Goal: Transaction & Acquisition: Purchase product/service

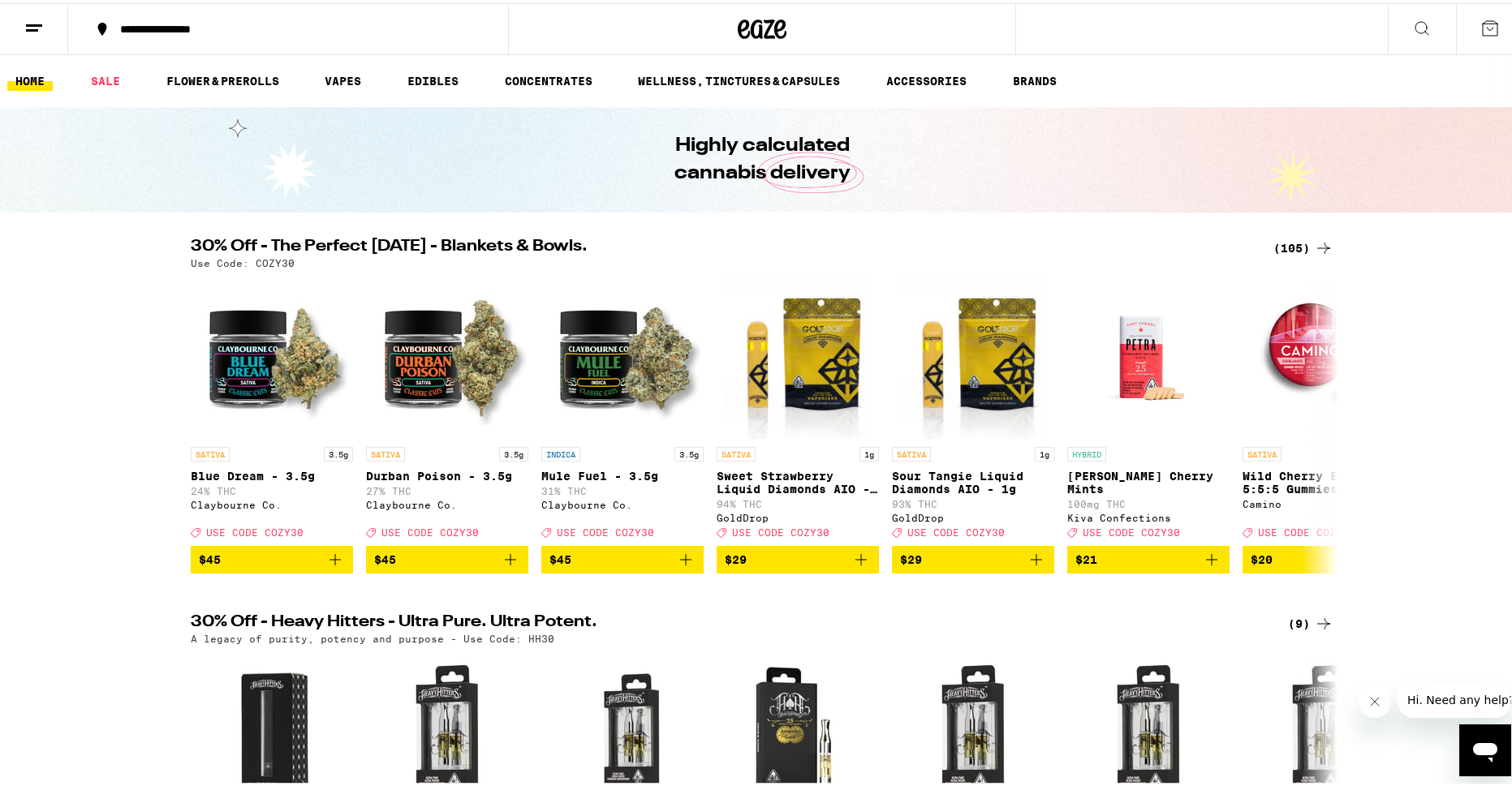
click at [1285, 246] on div "(105)" at bounding box center [1303, 245] width 60 height 20
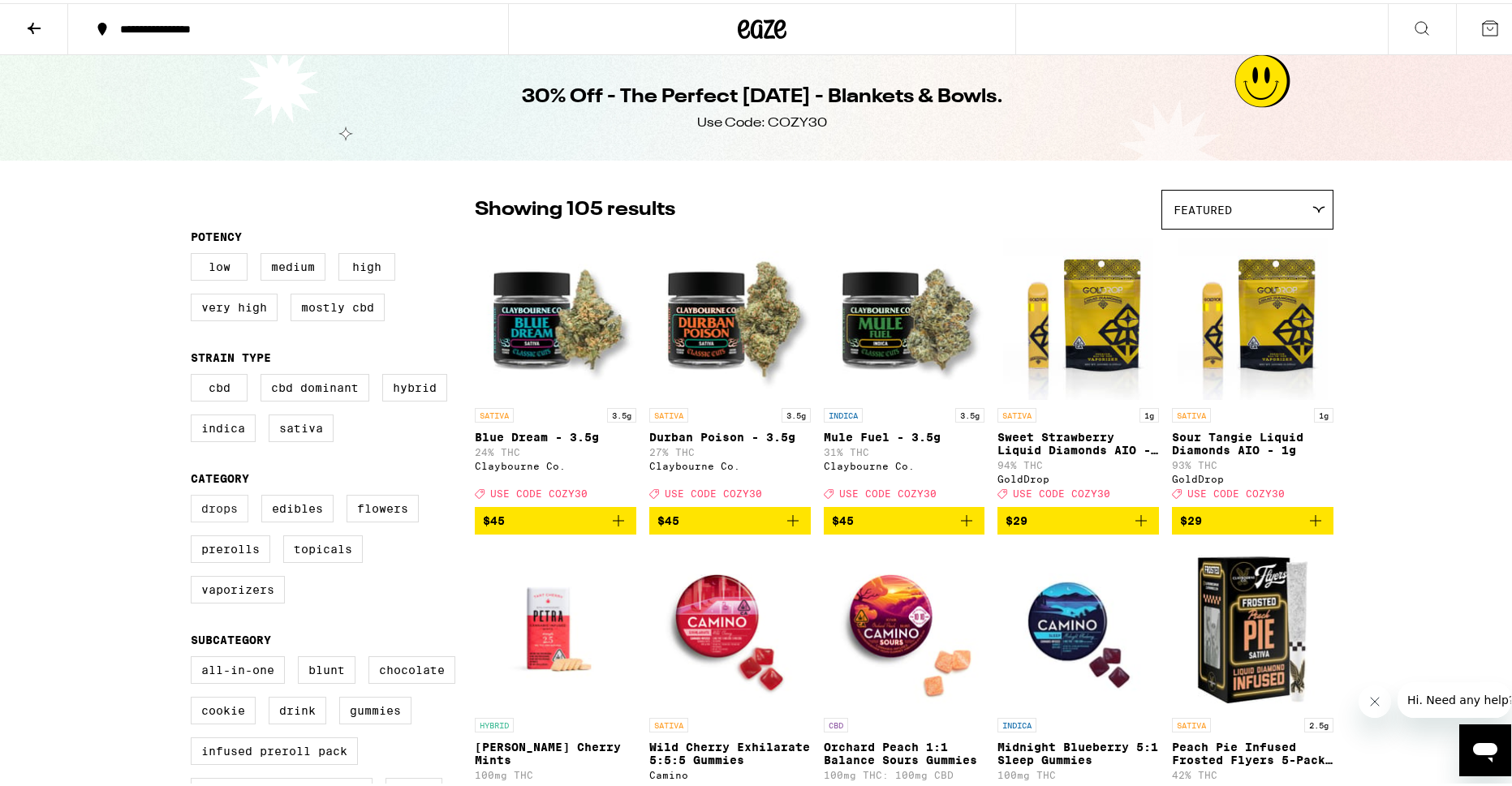
click at [221, 520] on label "Drops" at bounding box center [219, 504] width 58 height 27
click at [195, 495] on input "Drops" at bounding box center [194, 494] width 1 height 1
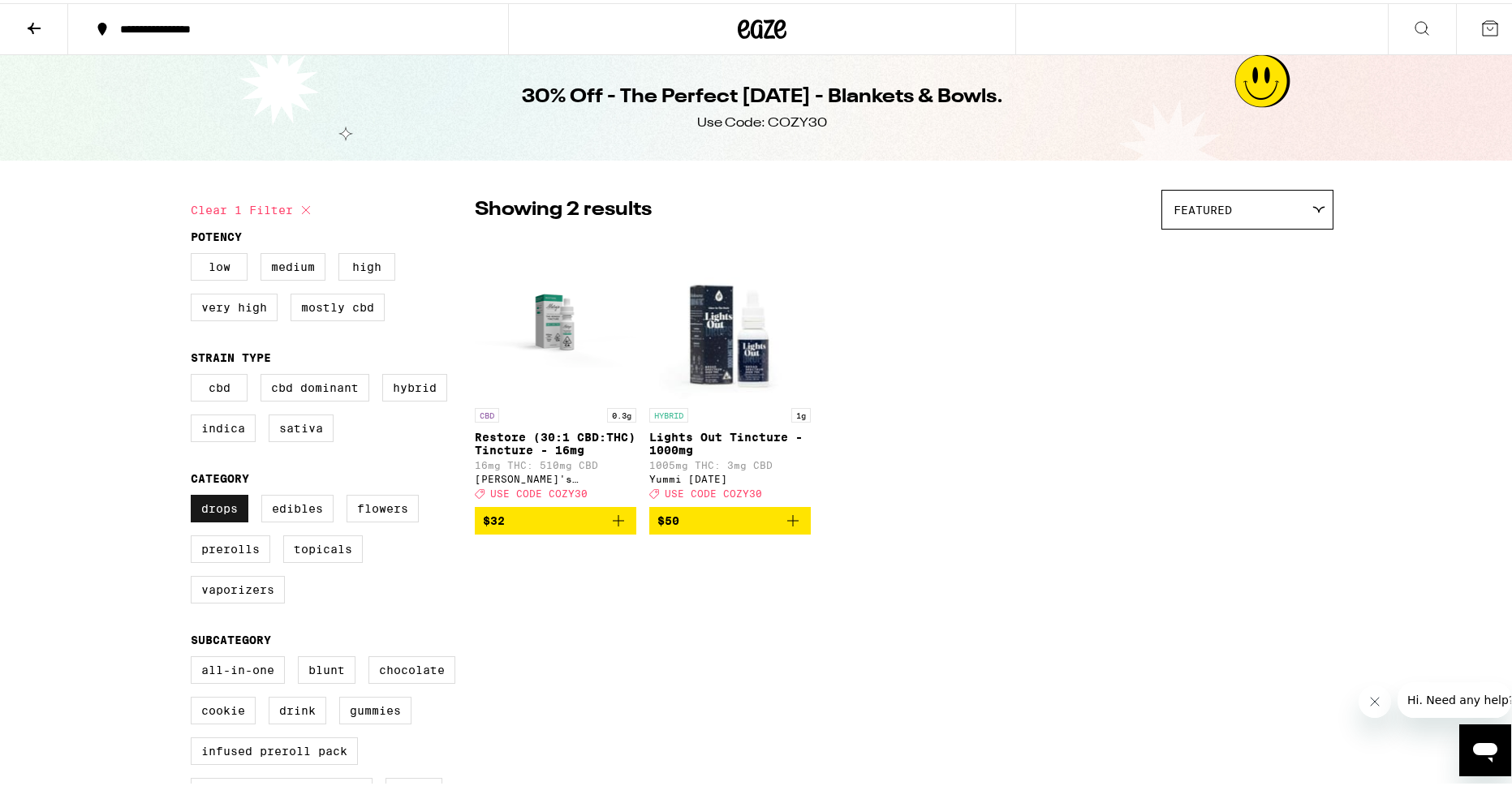
click at [221, 520] on label "Drops" at bounding box center [219, 504] width 58 height 27
click at [195, 495] on input "Drops" at bounding box center [194, 494] width 1 height 1
checkbox input "false"
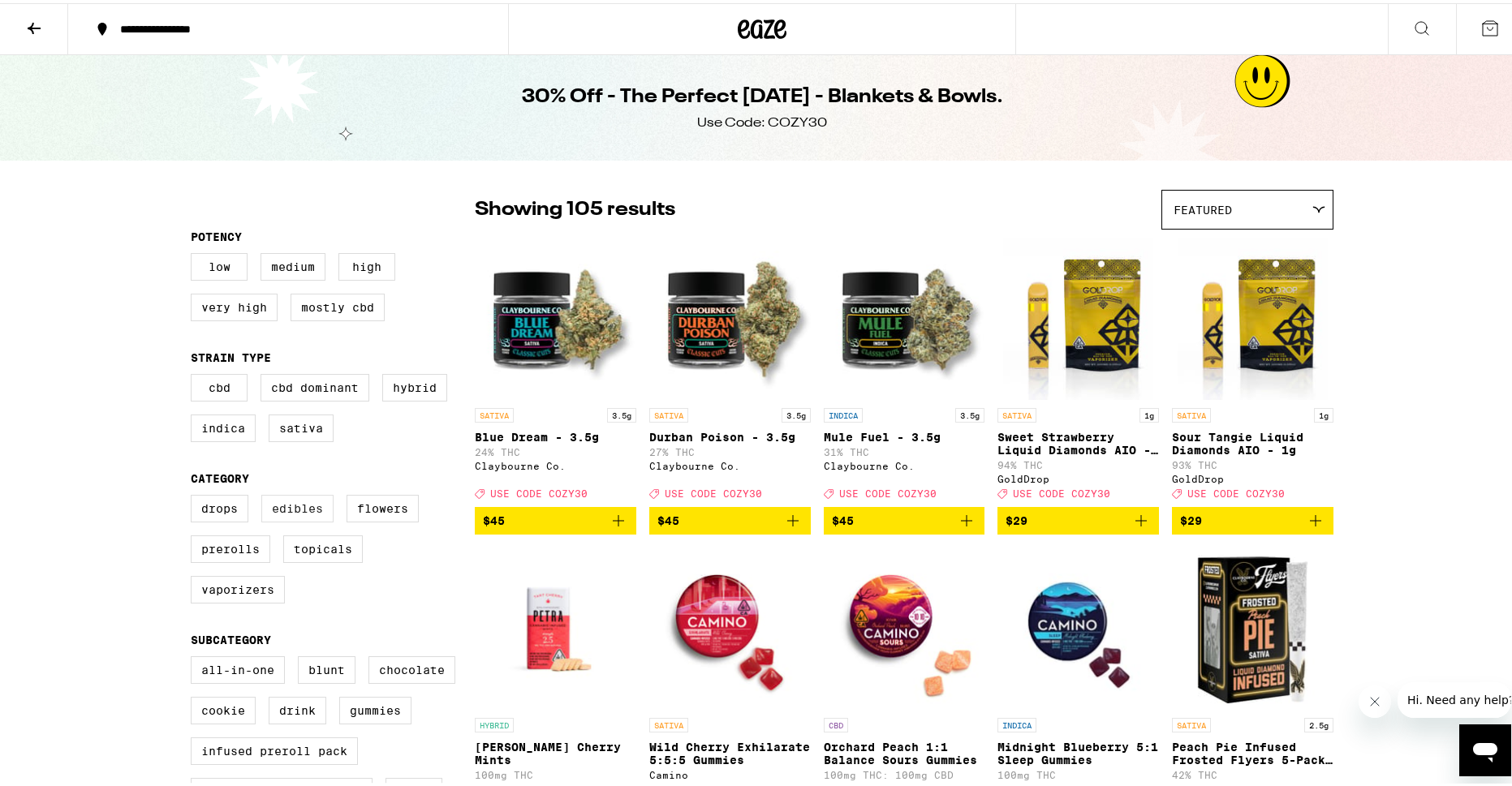
click at [288, 520] on label "Edibles" at bounding box center [297, 504] width 72 height 27
click at [195, 495] on input "Edibles" at bounding box center [194, 494] width 1 height 1
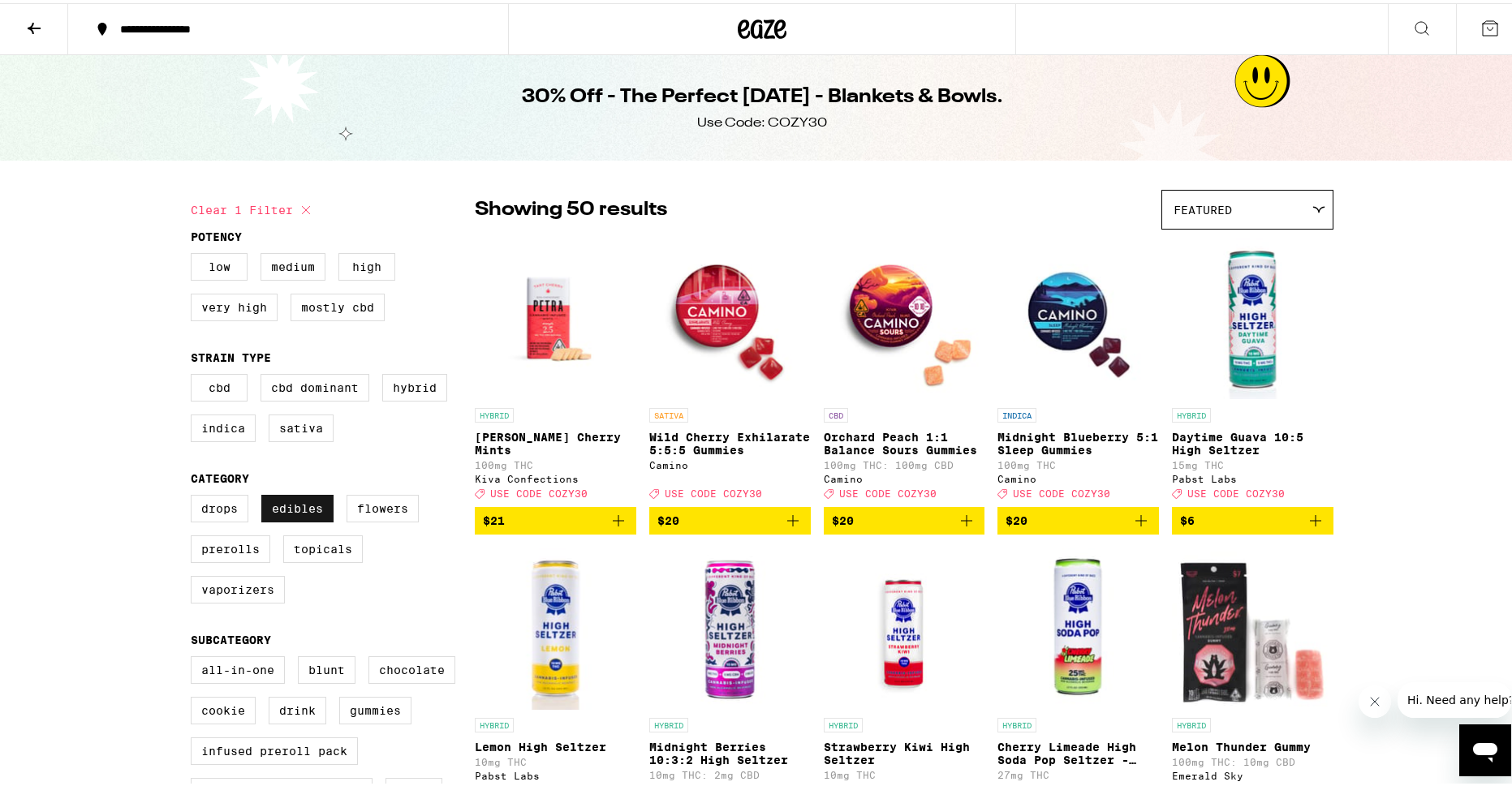
click at [288, 520] on label "Edibles" at bounding box center [297, 504] width 72 height 27
click at [195, 495] on input "Edibles" at bounding box center [194, 494] width 1 height 1
checkbox input "false"
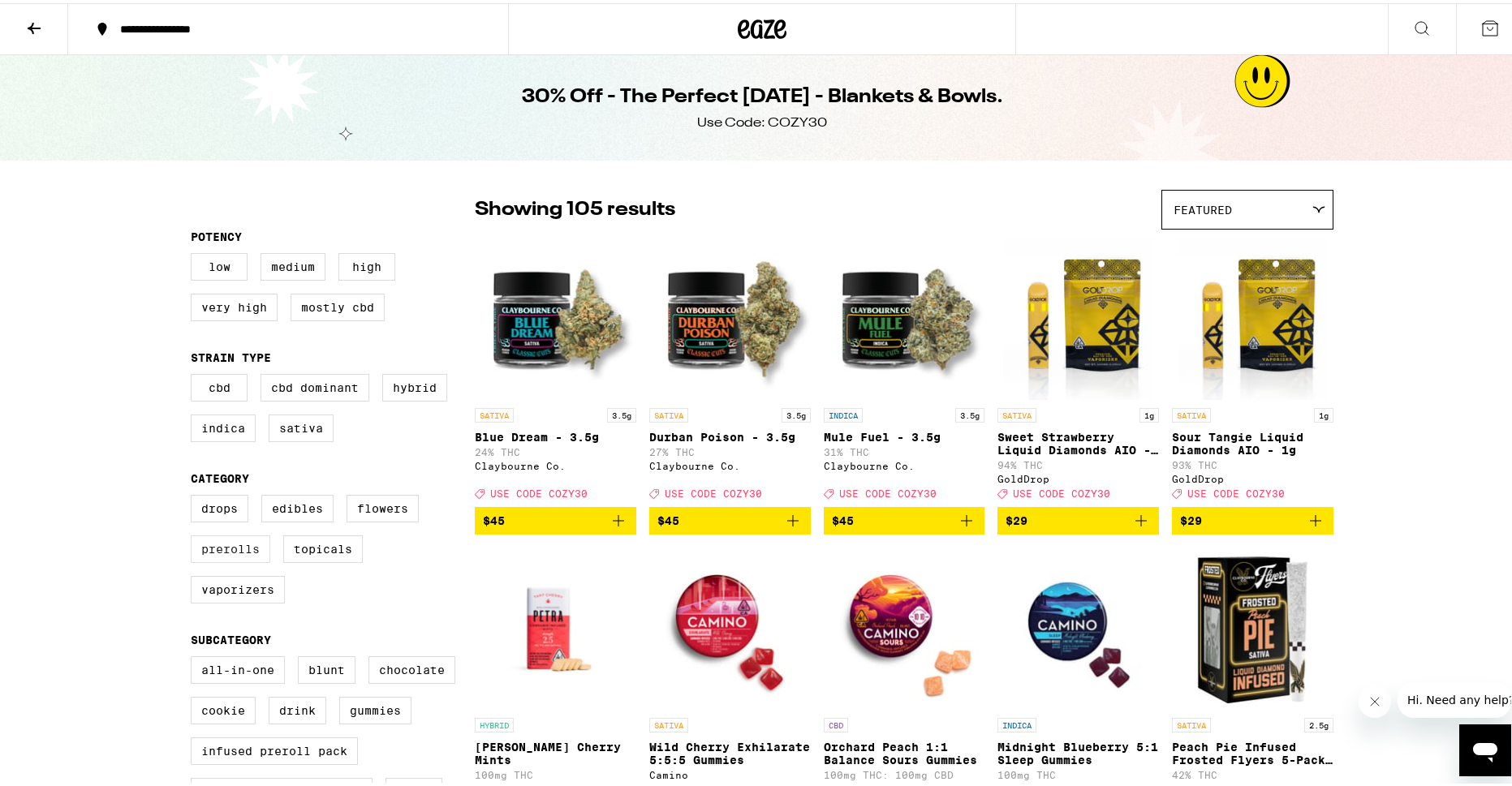
click at [242, 559] on label "Prerolls" at bounding box center [231, 545] width 79 height 27
click at [195, 495] on input "Prerolls" at bounding box center [194, 494] width 1 height 1
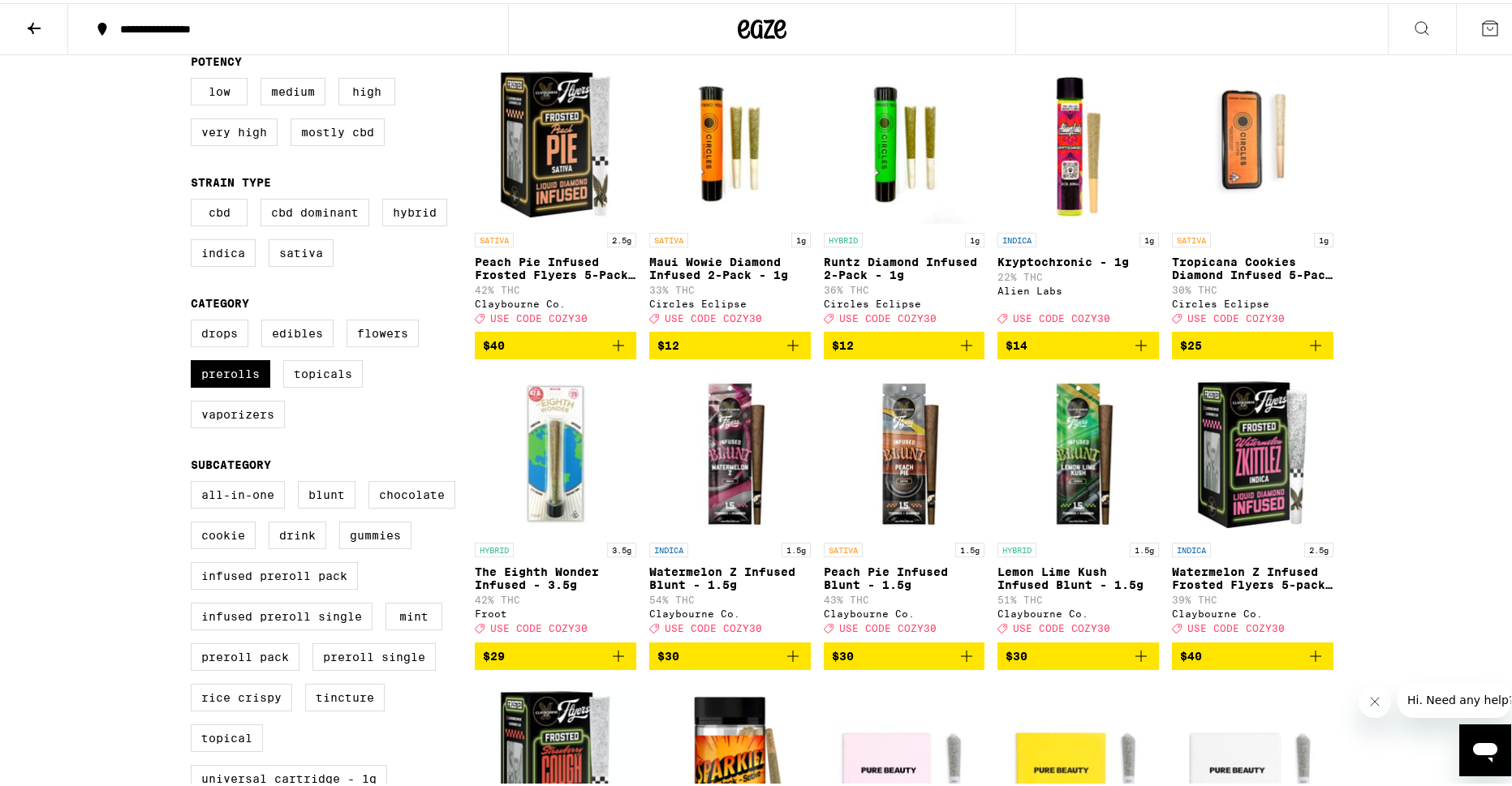
scroll to position [81, 0]
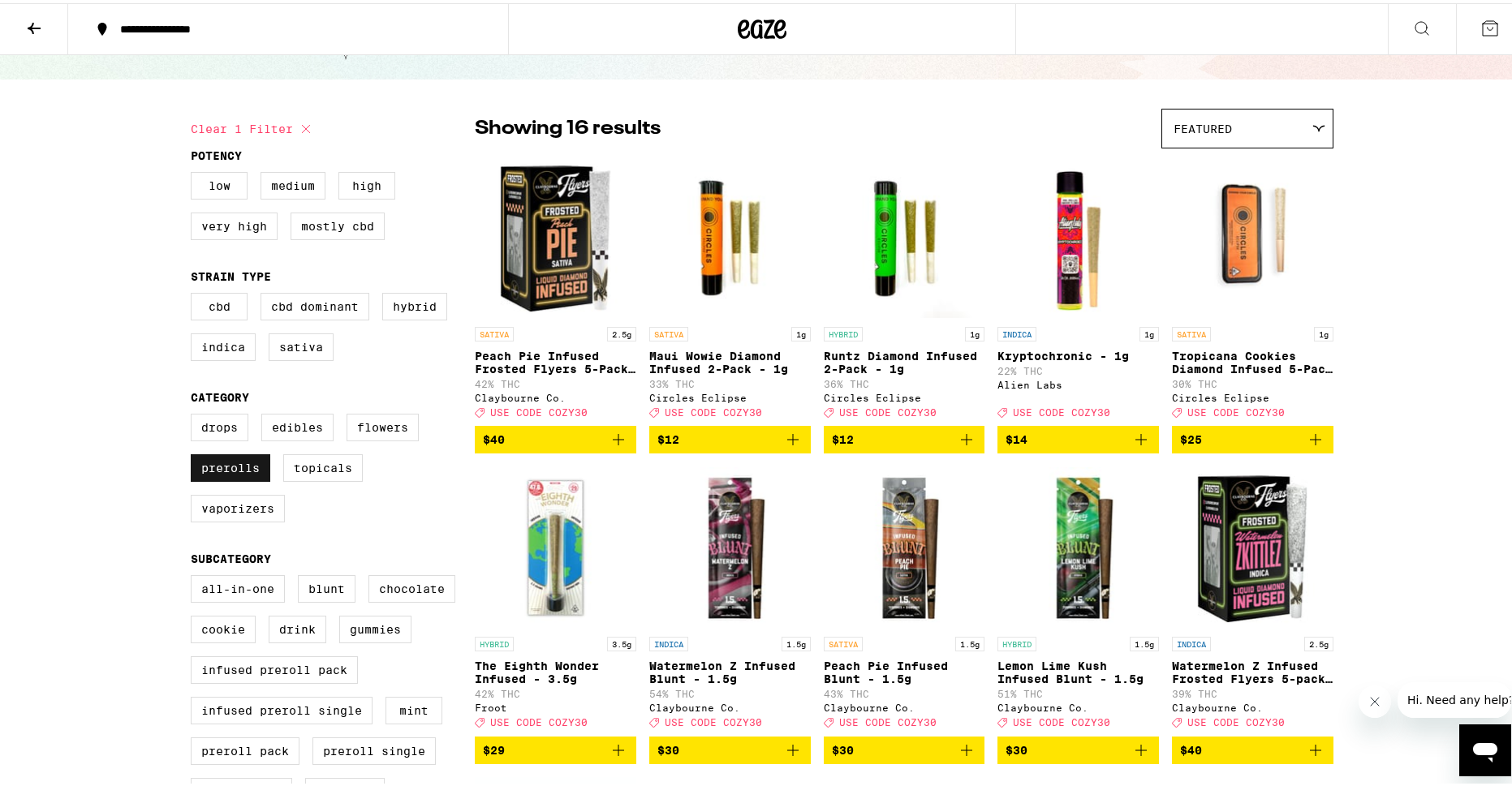
click at [248, 473] on label "Prerolls" at bounding box center [231, 464] width 79 height 27
click at [195, 414] on input "Prerolls" at bounding box center [194, 413] width 1 height 1
checkbox input "false"
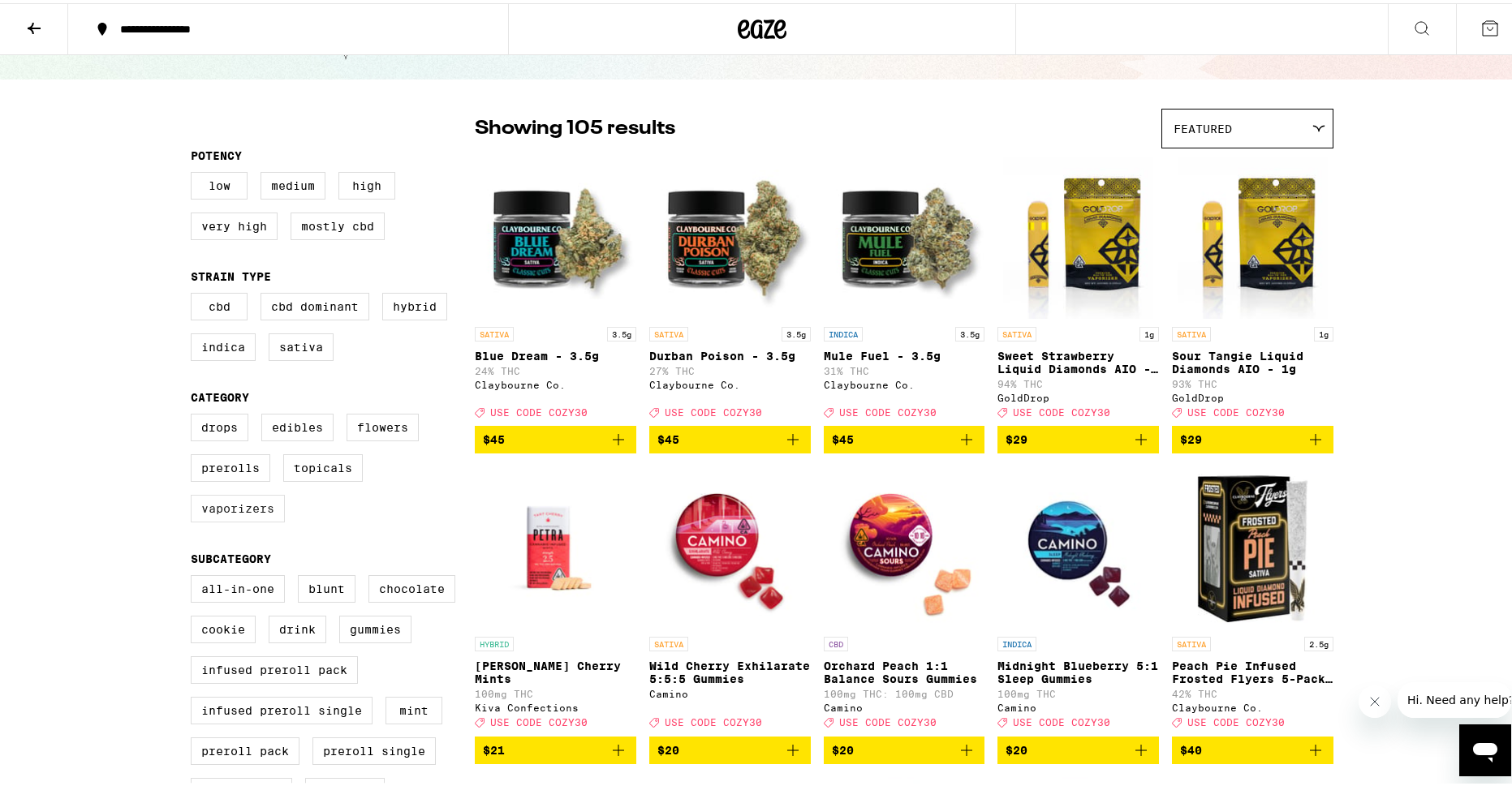
click at [260, 516] on label "Vaporizers" at bounding box center [238, 504] width 94 height 27
click at [195, 414] on input "Vaporizers" at bounding box center [194, 413] width 1 height 1
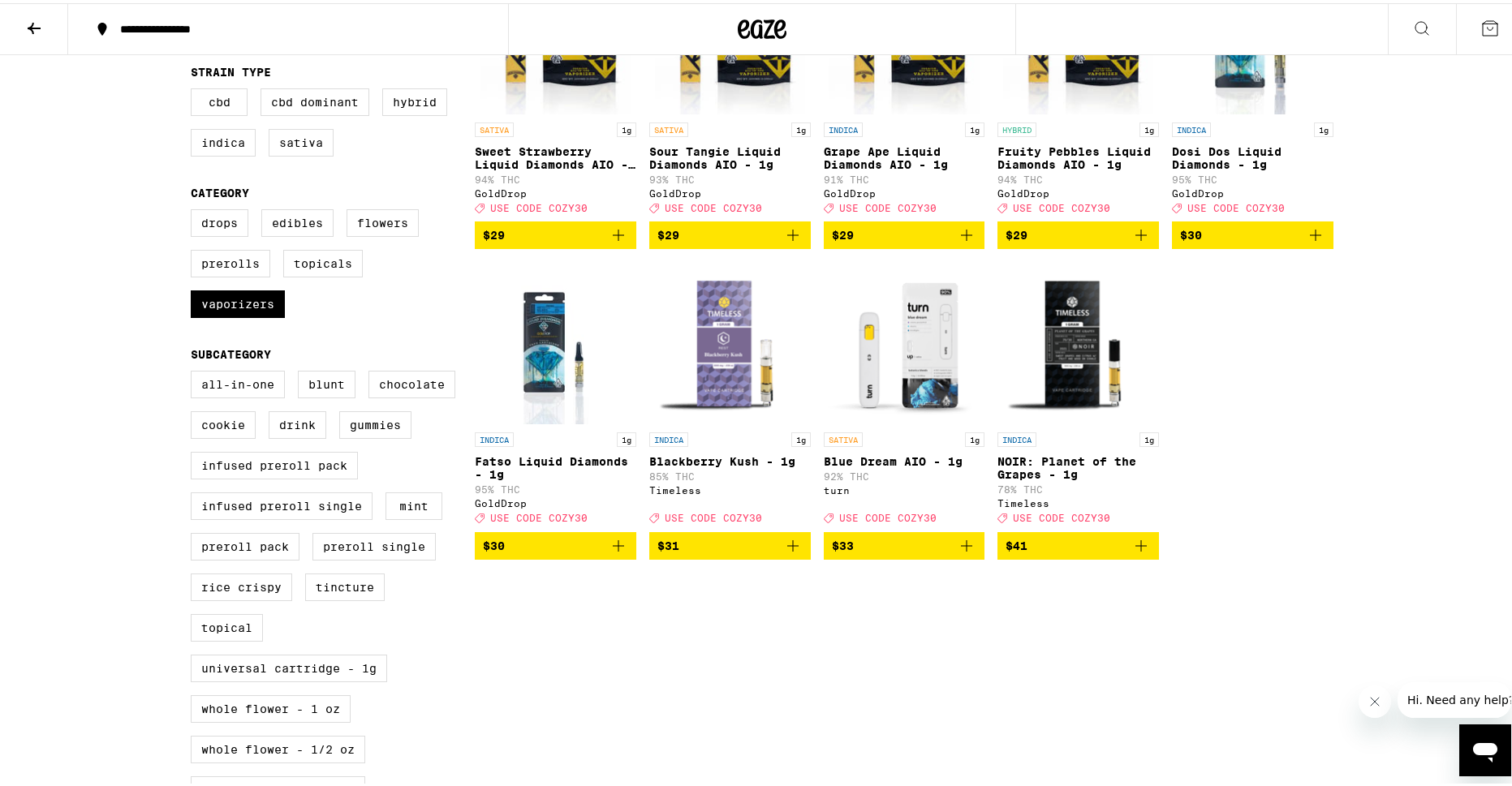
scroll to position [81, 0]
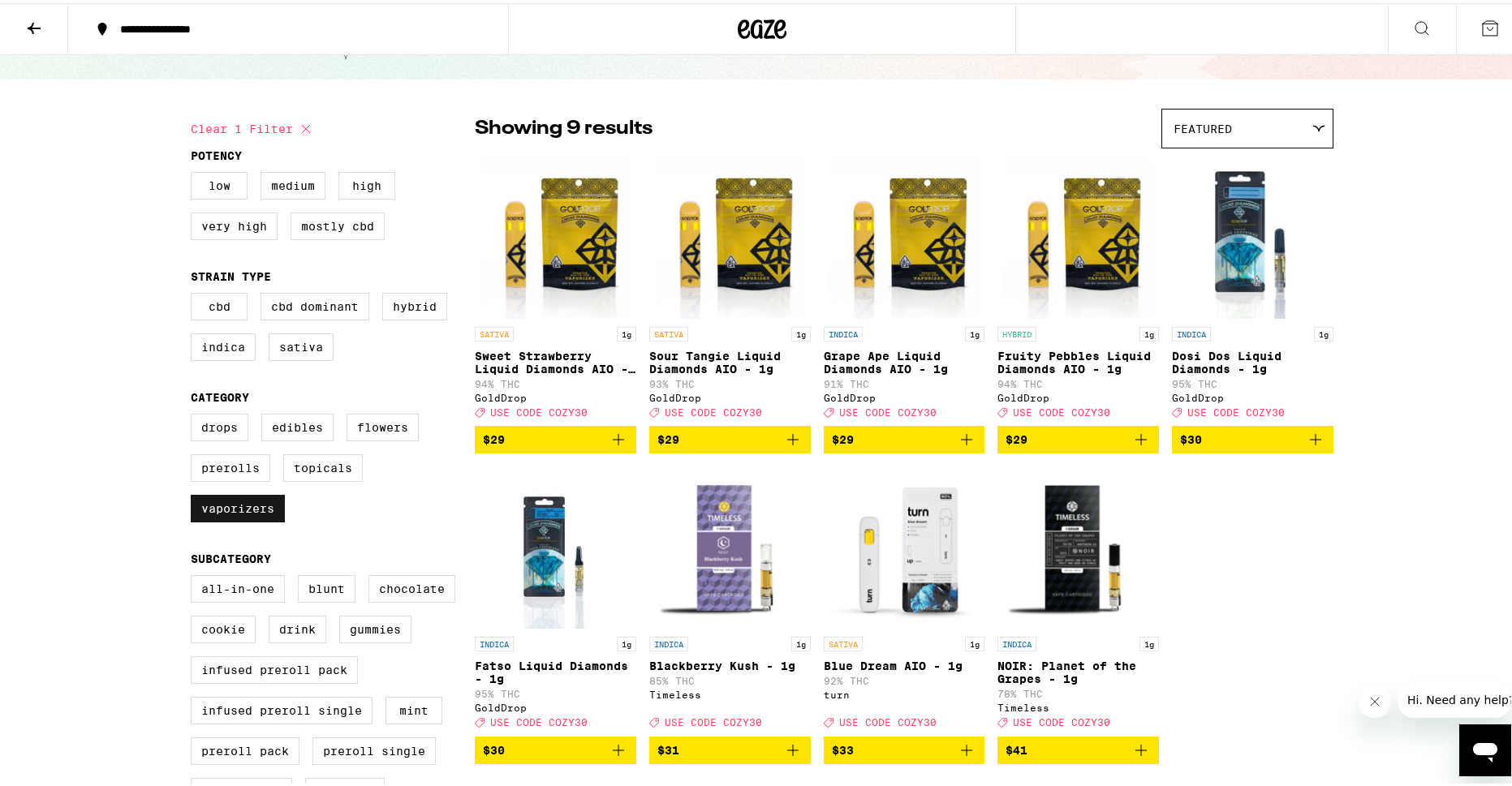
click at [261, 513] on label "Vaporizers" at bounding box center [238, 504] width 94 height 27
click at [195, 414] on input "Vaporizers" at bounding box center [194, 413] width 1 height 1
checkbox input "false"
